Goal: Task Accomplishment & Management: Use online tool/utility

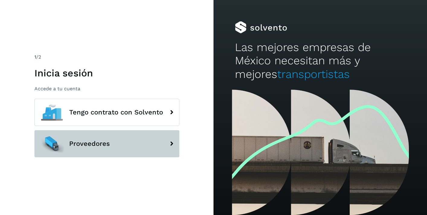
click at [91, 147] on span "Proveedores" at bounding box center [89, 143] width 41 height 7
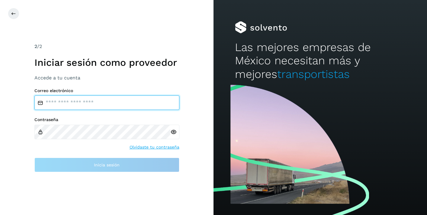
click at [84, 104] on input "email" at bounding box center [106, 102] width 145 height 14
type input "**********"
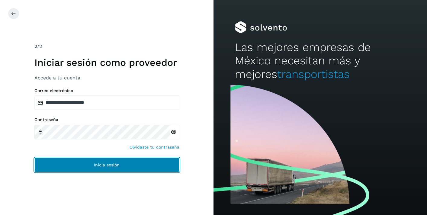
click at [75, 166] on button "Inicia sesión" at bounding box center [106, 165] width 145 height 14
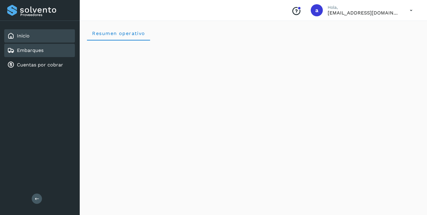
click at [40, 50] on link "Embarques" at bounding box center [30, 50] width 27 height 6
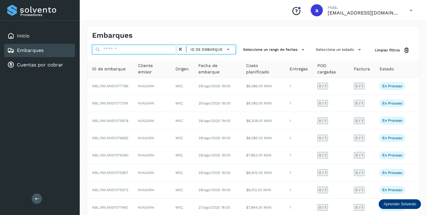
click at [144, 51] on input "text" at bounding box center [134, 50] width 85 height 10
paste input "**********"
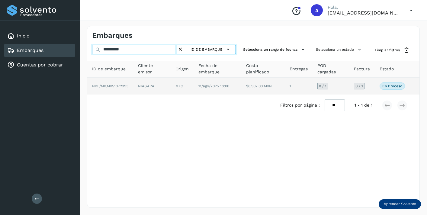
type input "**********"
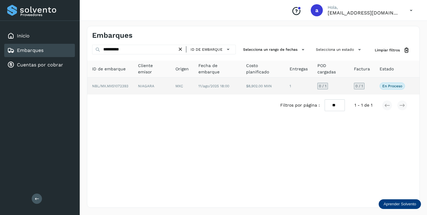
click at [359, 84] on span "0 / 1" at bounding box center [359, 86] width 8 height 4
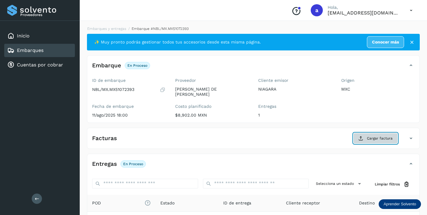
click at [380, 137] on span "Cargar factura" at bounding box center [380, 138] width 26 height 5
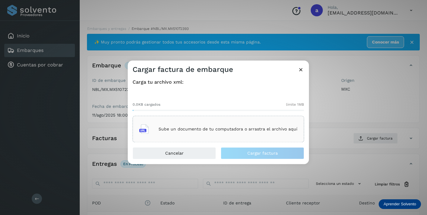
click at [268, 124] on div "Sube un documento de tu computadora o arrastra el archivo aquí" at bounding box center [218, 129] width 158 height 16
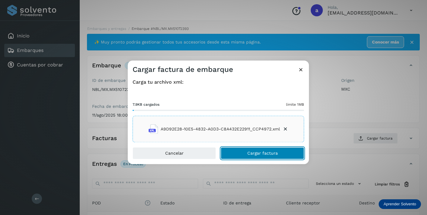
click at [267, 150] on button "Cargar factura" at bounding box center [262, 153] width 83 height 12
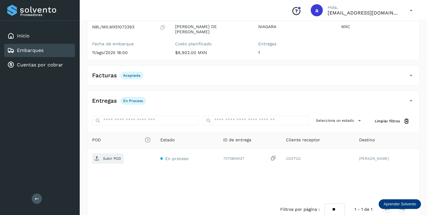
scroll to position [75, 0]
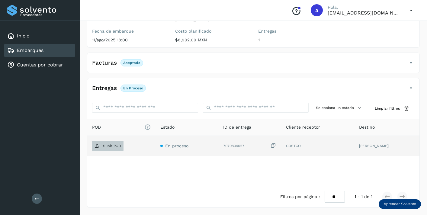
click at [111, 145] on p "Subir POD" at bounding box center [112, 146] width 18 height 4
click at [43, 51] on link "Embarques" at bounding box center [30, 50] width 27 height 6
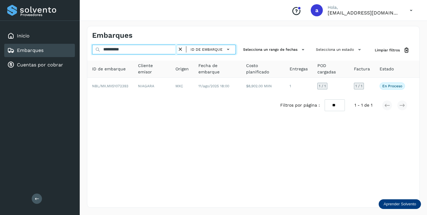
drag, startPoint x: 132, startPoint y: 49, endPoint x: 70, endPoint y: 43, distance: 62.1
click at [70, 43] on div "**********" at bounding box center [213, 107] width 427 height 215
paste input "text"
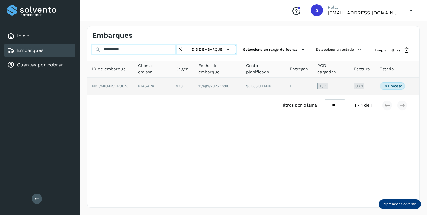
type input "**********"
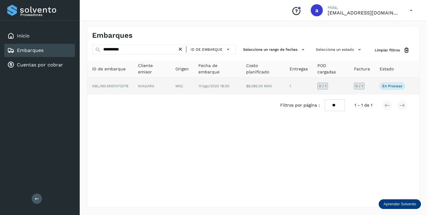
click at [359, 84] on span "0 / 1" at bounding box center [359, 86] width 8 height 4
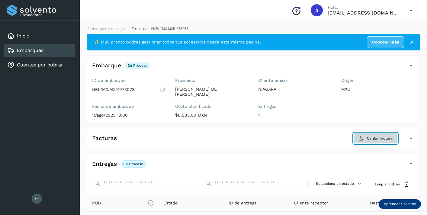
click at [366, 139] on button "Cargar factura" at bounding box center [375, 138] width 44 height 11
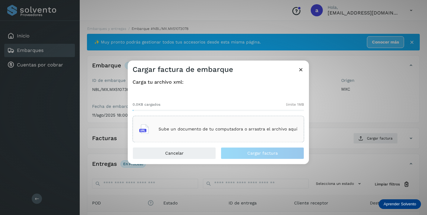
click at [237, 122] on div "Sube un documento de tu computadora o arrastra el archivo aquí" at bounding box center [218, 129] width 158 height 16
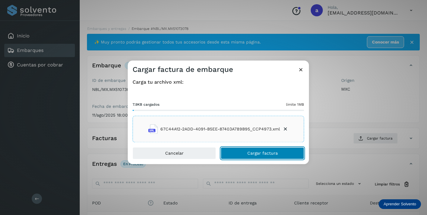
click at [285, 152] on button "Cargar factura" at bounding box center [262, 153] width 83 height 12
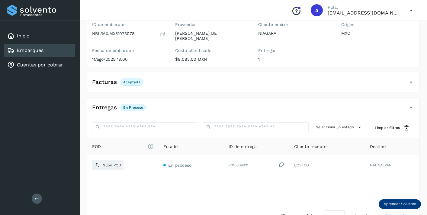
scroll to position [75, 0]
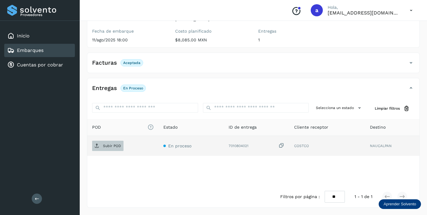
click at [111, 147] on p "Subir POD" at bounding box center [112, 146] width 18 height 4
click at [50, 50] on div "Embarques" at bounding box center [39, 50] width 71 height 13
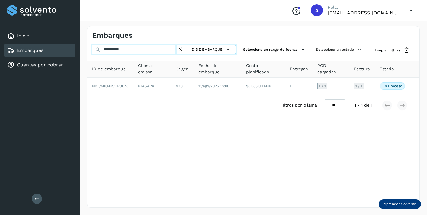
drag, startPoint x: 133, startPoint y: 50, endPoint x: 91, endPoint y: 47, distance: 42.7
click at [92, 47] on input "**********" at bounding box center [134, 50] width 85 height 10
paste input "text"
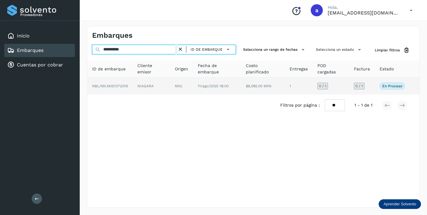
type input "**********"
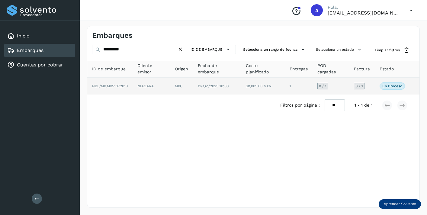
click at [360, 86] on span "0 / 1" at bounding box center [359, 86] width 8 height 4
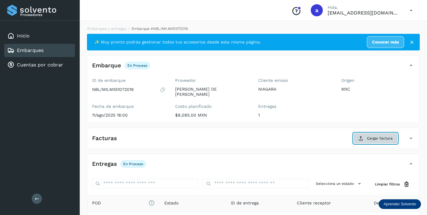
click at [388, 136] on span "Cargar factura" at bounding box center [380, 138] width 26 height 5
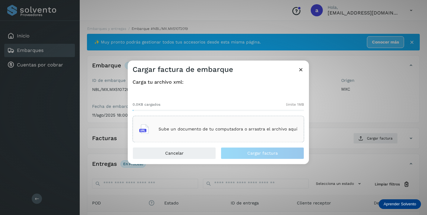
click at [253, 126] on div "Sube un documento de tu computadora o arrastra el archivo aquí" at bounding box center [218, 129] width 158 height 16
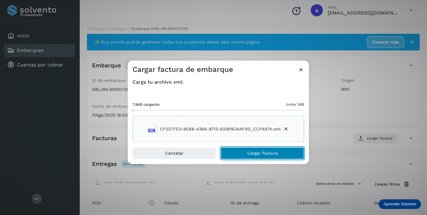
click at [257, 156] on button "Cargar factura" at bounding box center [262, 153] width 83 height 12
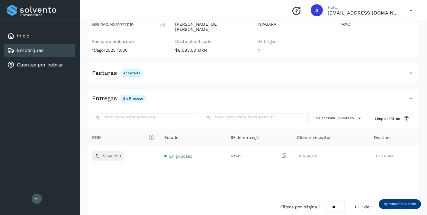
scroll to position [75, 0]
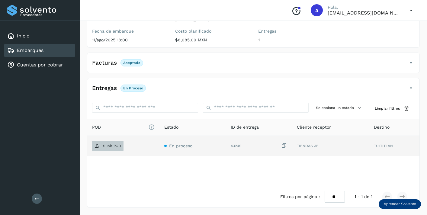
click at [111, 146] on p "Subir POD" at bounding box center [112, 146] width 18 height 4
click at [60, 50] on div "Embarques" at bounding box center [39, 50] width 71 height 13
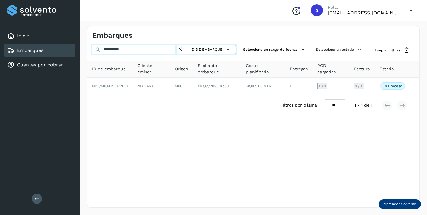
drag, startPoint x: 132, startPoint y: 50, endPoint x: 82, endPoint y: 41, distance: 51.3
click at [82, 41] on div "**********" at bounding box center [253, 117] width 347 height 196
paste input "text"
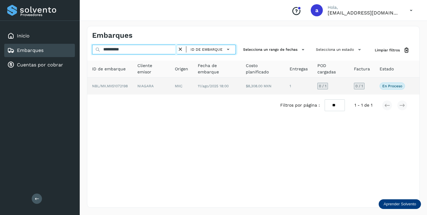
type input "**********"
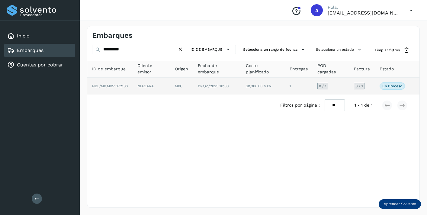
click at [358, 87] on span "0 / 1" at bounding box center [359, 86] width 8 height 4
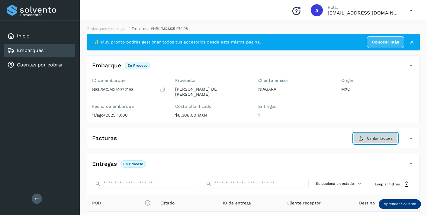
click at [380, 139] on span "Cargar factura" at bounding box center [380, 138] width 26 height 5
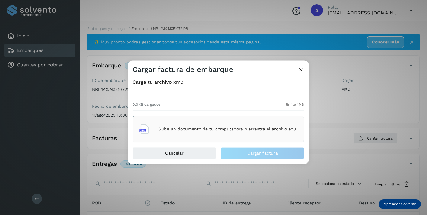
click at [269, 130] on p "Sube un documento de tu computadora o arrastra el archivo aquí" at bounding box center [227, 128] width 139 height 5
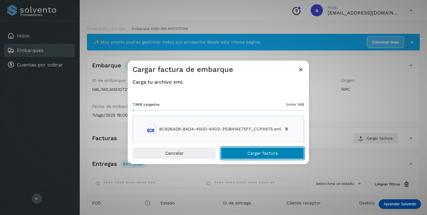
click at [270, 155] on span "Cargar factura" at bounding box center [262, 153] width 30 height 4
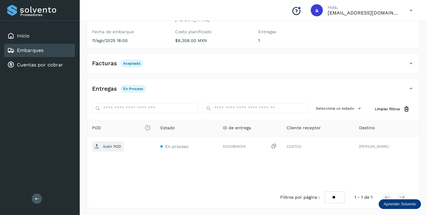
scroll to position [75, 0]
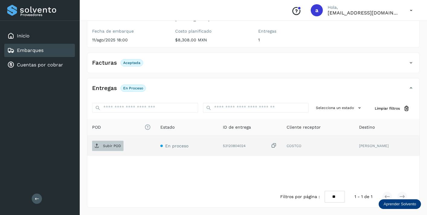
click at [109, 147] on p "Subir POD" at bounding box center [112, 146] width 18 height 4
click at [58, 49] on div "Embarques" at bounding box center [39, 50] width 71 height 13
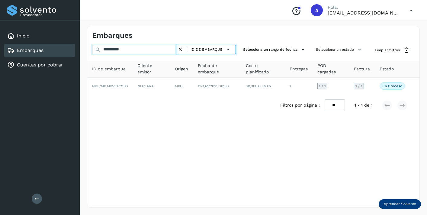
drag, startPoint x: 132, startPoint y: 48, endPoint x: 80, endPoint y: 47, distance: 51.9
click at [80, 47] on div "**********" at bounding box center [253, 117] width 347 height 196
paste input "text"
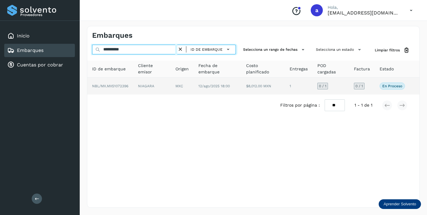
type input "**********"
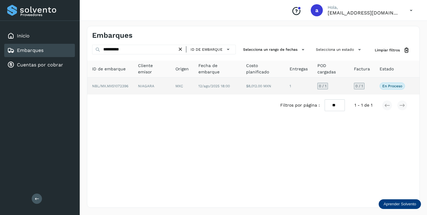
click at [362, 85] on span "0 / 1" at bounding box center [359, 86] width 8 height 4
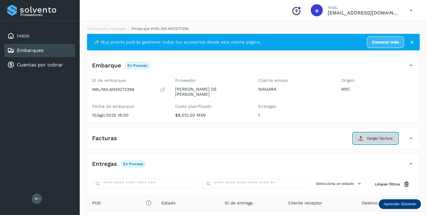
click at [376, 138] on span "Cargar factura" at bounding box center [380, 138] width 26 height 5
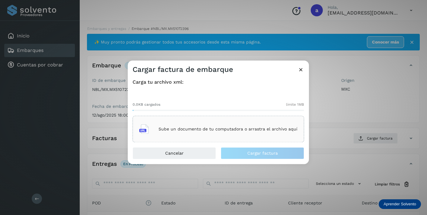
click at [212, 127] on p "Sube un documento de tu computadora o arrastra el archivo aquí" at bounding box center [227, 128] width 139 height 5
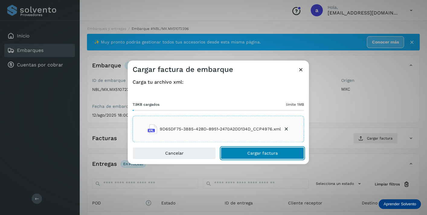
click at [285, 157] on button "Cargar factura" at bounding box center [262, 153] width 83 height 12
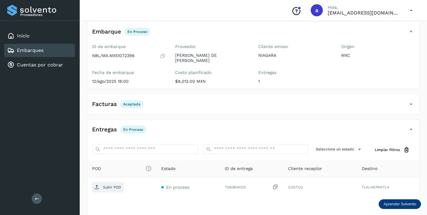
scroll to position [75, 0]
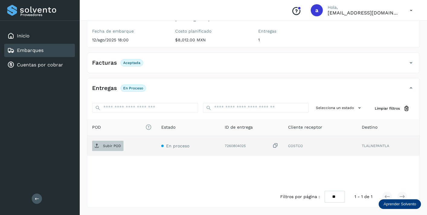
click at [111, 144] on p "Subir POD" at bounding box center [112, 146] width 18 height 4
click at [56, 53] on div "Embarques" at bounding box center [39, 50] width 71 height 13
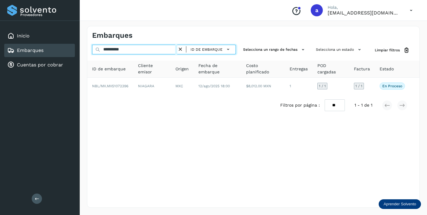
drag, startPoint x: 142, startPoint y: 51, endPoint x: 79, endPoint y: 37, distance: 63.9
click at [79, 37] on div "**********" at bounding box center [213, 107] width 427 height 215
paste input "text"
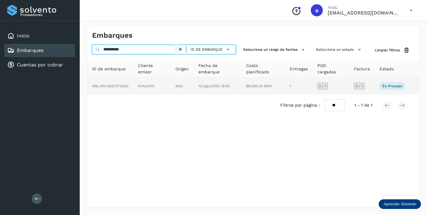
type input "**********"
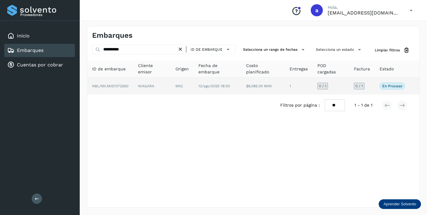
click at [357, 85] on span "0 / 1" at bounding box center [359, 86] width 8 height 4
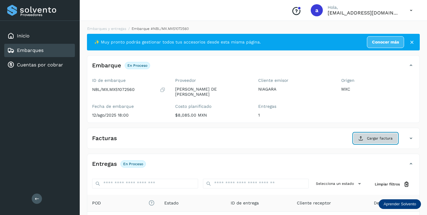
click at [386, 140] on span "Cargar factura" at bounding box center [380, 138] width 26 height 5
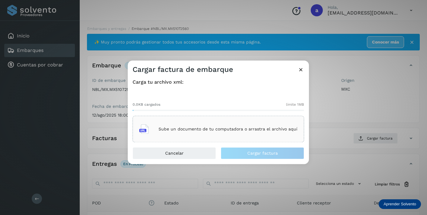
click at [269, 129] on p "Sube un documento de tu computadora o arrastra el archivo aquí" at bounding box center [227, 128] width 139 height 5
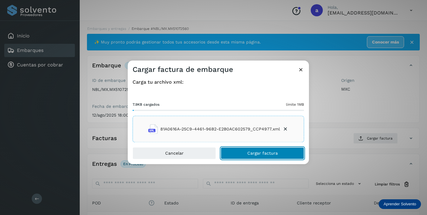
click at [275, 155] on span "Cargar factura" at bounding box center [262, 153] width 30 height 4
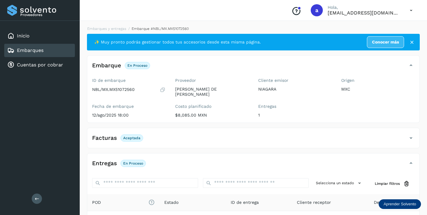
scroll to position [75, 0]
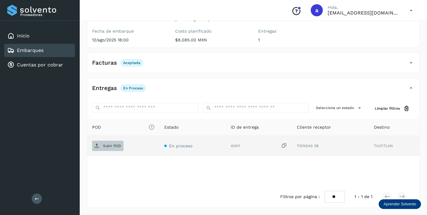
click at [114, 147] on p "Subir POD" at bounding box center [112, 146] width 18 height 4
